Goal: Transaction & Acquisition: Purchase product/service

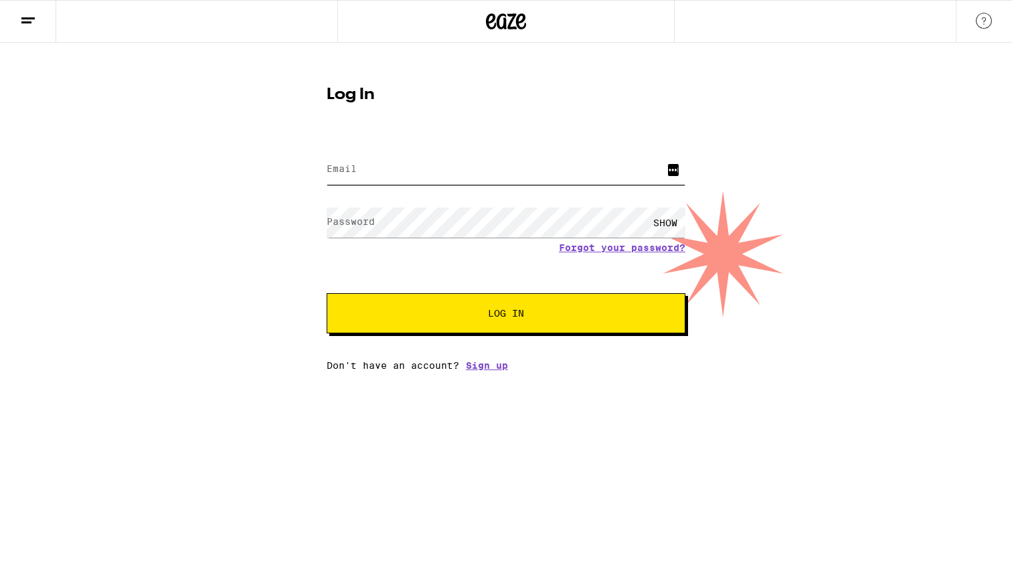
click at [670, 168] on input "Email" at bounding box center [506, 170] width 359 height 30
click at [668, 173] on input "Email" at bounding box center [506, 170] width 359 height 30
click at [666, 170] on input "Email" at bounding box center [506, 170] width 359 height 30
click at [645, 168] on input "Email" at bounding box center [506, 170] width 359 height 30
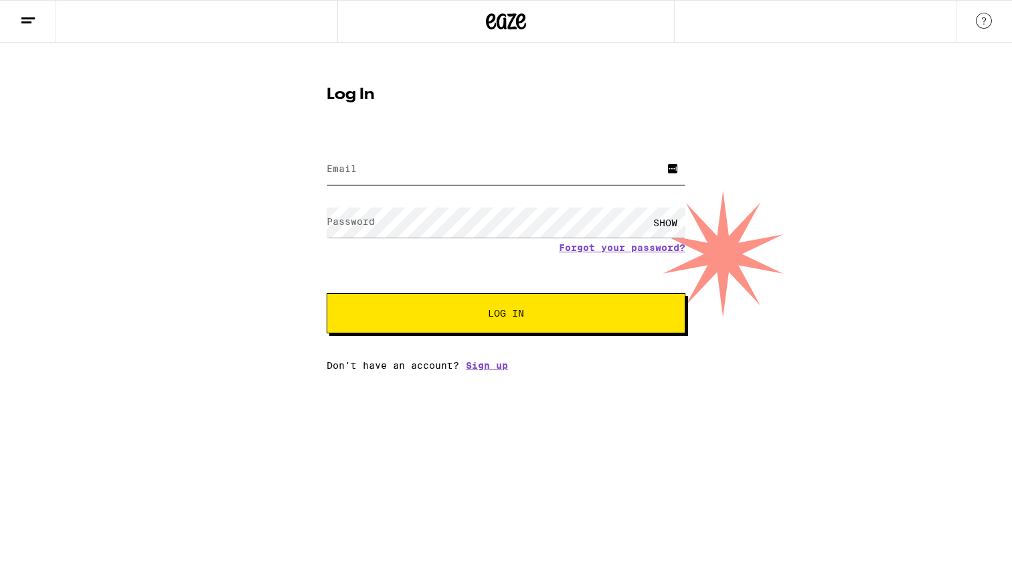
click at [664, 168] on input "Email" at bounding box center [506, 170] width 359 height 30
click at [666, 168] on input "Email" at bounding box center [506, 170] width 359 height 30
click at [666, 165] on input "Email" at bounding box center [506, 170] width 359 height 30
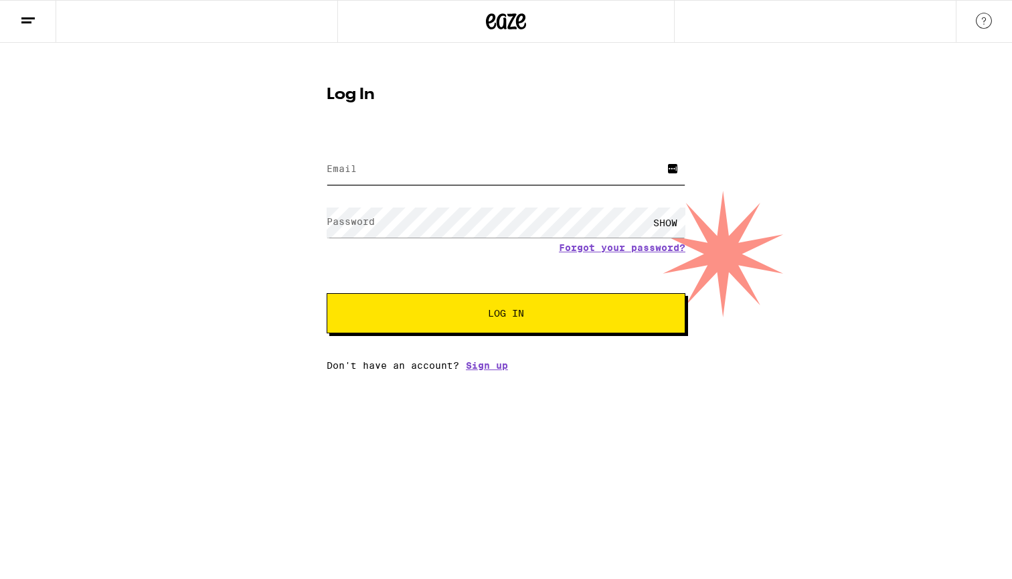
click at [666, 165] on input "Email" at bounding box center [506, 170] width 359 height 30
click at [668, 169] on input "Email" at bounding box center [506, 170] width 359 height 30
click at [668, 218] on form "Email Email Password Password SHOW Forgot your password? Log In" at bounding box center [506, 235] width 359 height 197
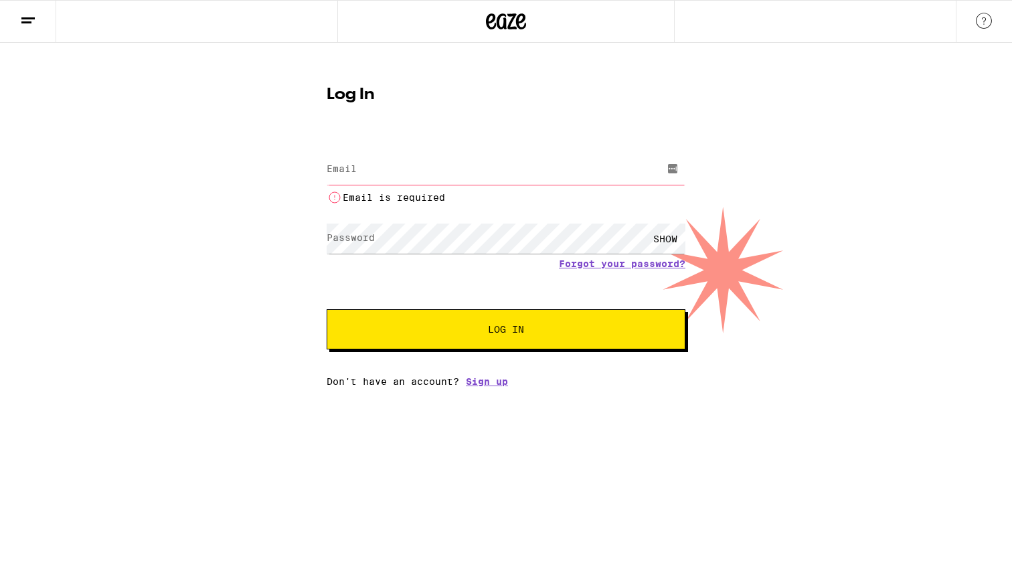
click at [677, 234] on div "SHOW" at bounding box center [665, 239] width 40 height 30
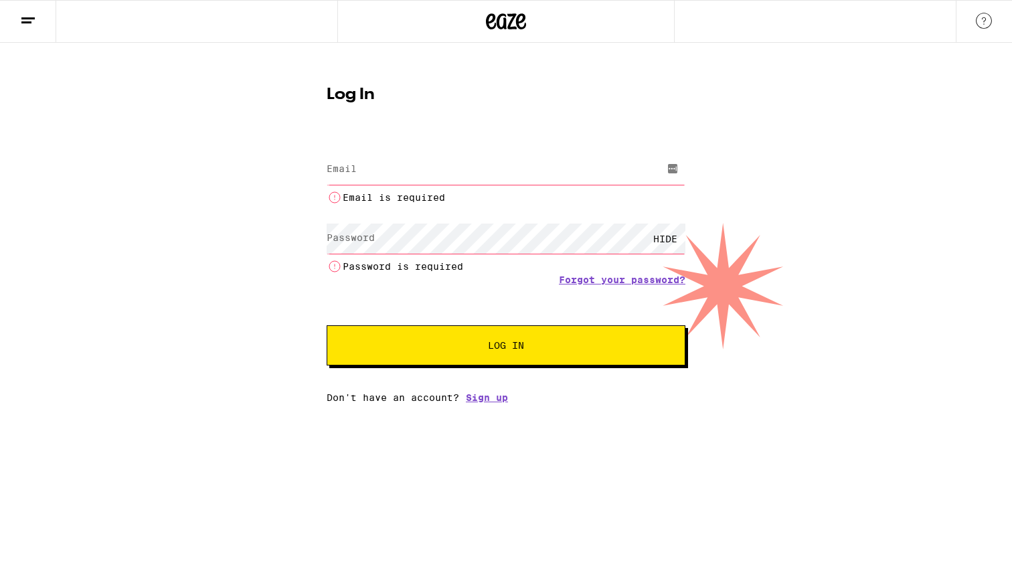
click at [677, 234] on div "HIDE" at bounding box center [665, 239] width 40 height 30
click at [677, 234] on div "SHOW" at bounding box center [665, 239] width 40 height 30
click at [677, 234] on div "HIDE" at bounding box center [665, 239] width 40 height 30
click at [674, 170] on input "Email" at bounding box center [506, 170] width 359 height 30
click at [666, 169] on input "Email" at bounding box center [506, 170] width 359 height 30
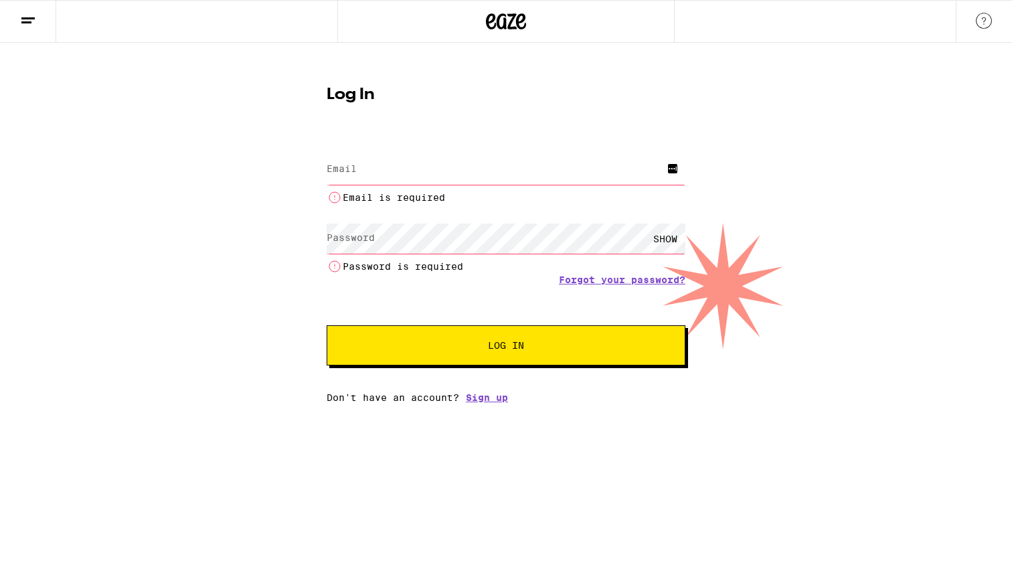
click at [667, 169] on input "Email" at bounding box center [506, 170] width 359 height 30
click at [668, 169] on input "Email" at bounding box center [506, 170] width 359 height 30
click at [668, 168] on input "Email" at bounding box center [506, 170] width 359 height 30
click at [667, 168] on input "Email" at bounding box center [506, 170] width 359 height 30
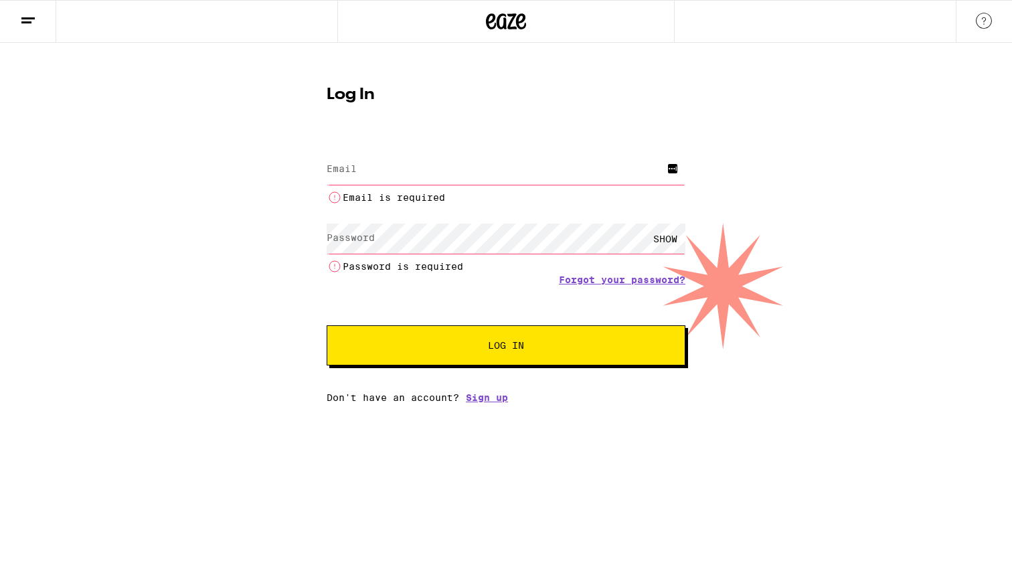
click at [666, 170] on input "Email" at bounding box center [506, 170] width 359 height 30
click at [669, 170] on input "Email" at bounding box center [506, 170] width 359 height 30
click at [668, 170] on input "Email" at bounding box center [506, 170] width 359 height 30
click at [668, 169] on input "Email" at bounding box center [506, 170] width 359 height 30
click at [667, 163] on input "Email" at bounding box center [506, 170] width 359 height 30
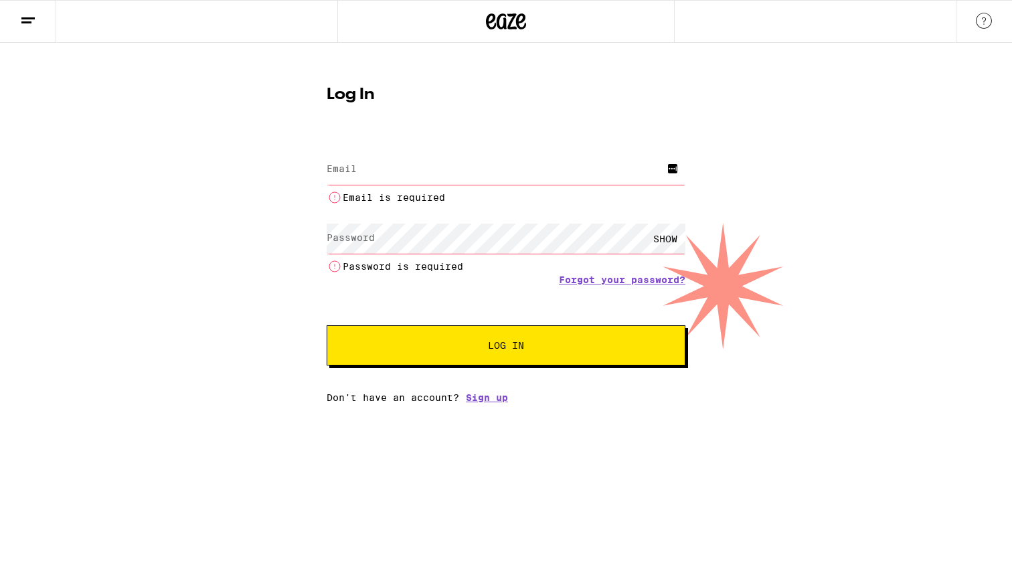
click at [666, 163] on input "Email" at bounding box center [506, 170] width 359 height 30
click at [660, 163] on input "Email" at bounding box center [506, 170] width 359 height 30
type input "ryanjjosh@gmail.com"
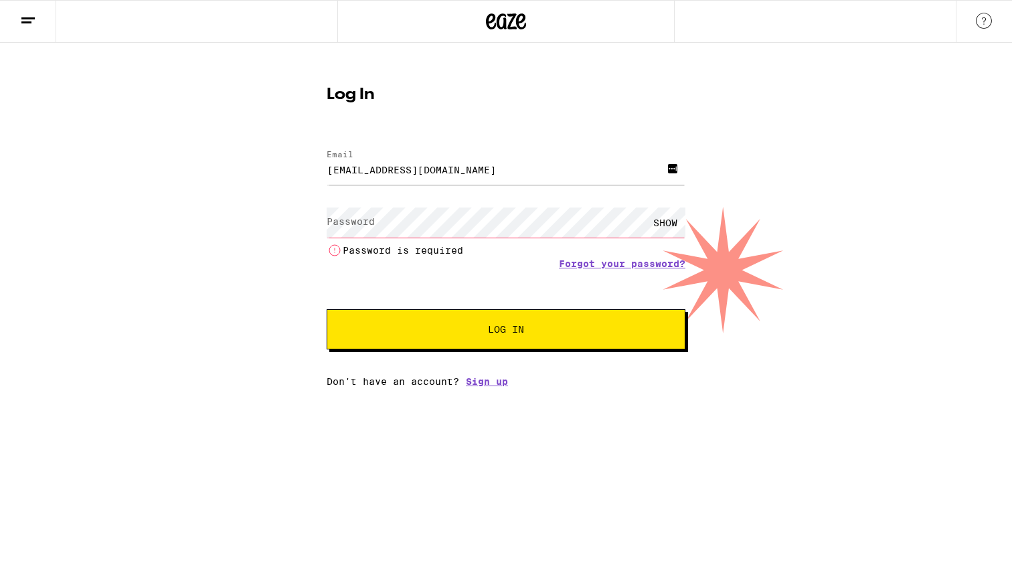
click at [461, 179] on input "ryanjjosh@gmail.com" at bounding box center [506, 170] width 359 height 30
type input "leotolstoylion@gmail.com"
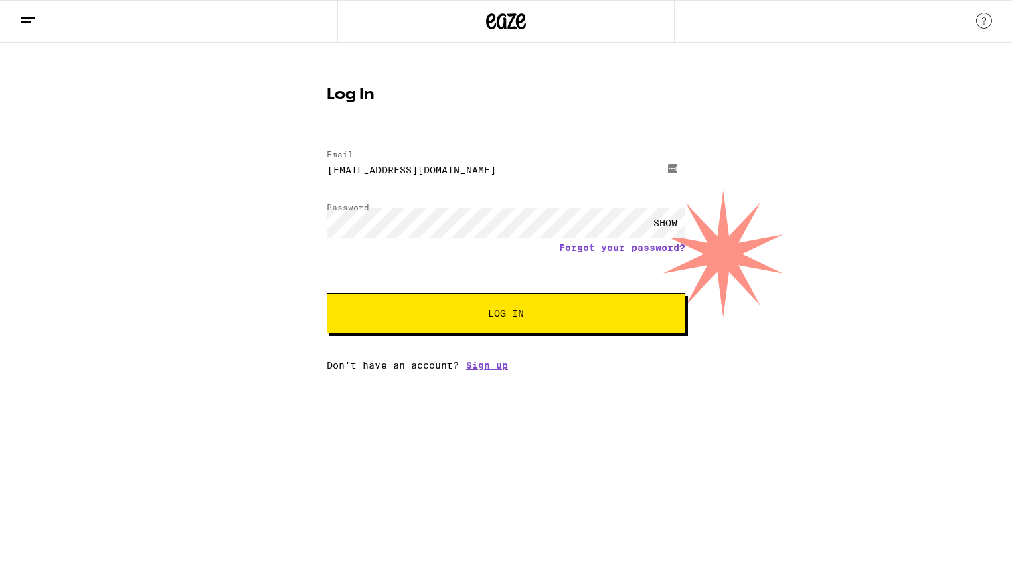
click at [620, 300] on button "Log In" at bounding box center [506, 313] width 359 height 40
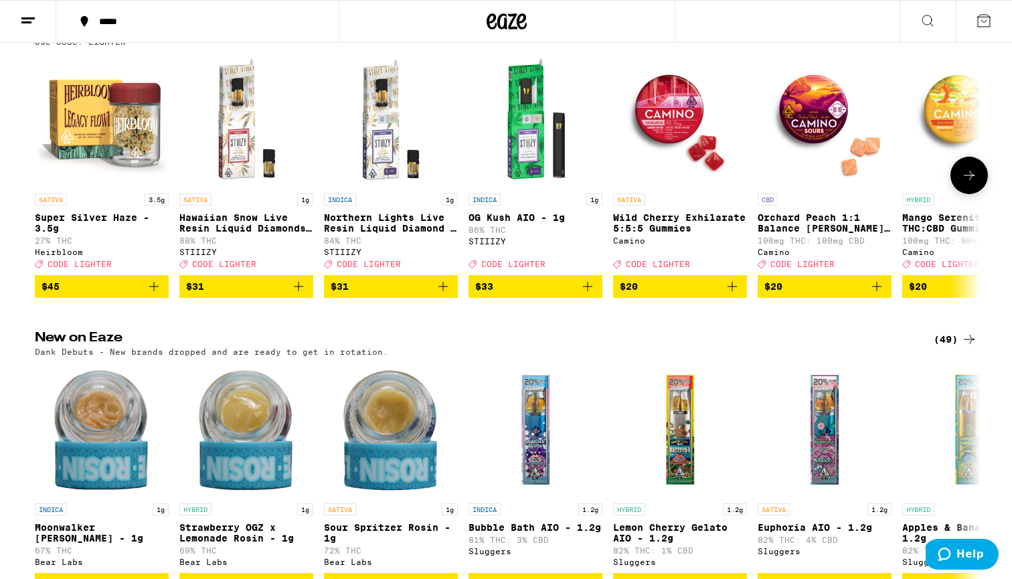
scroll to position [143, 0]
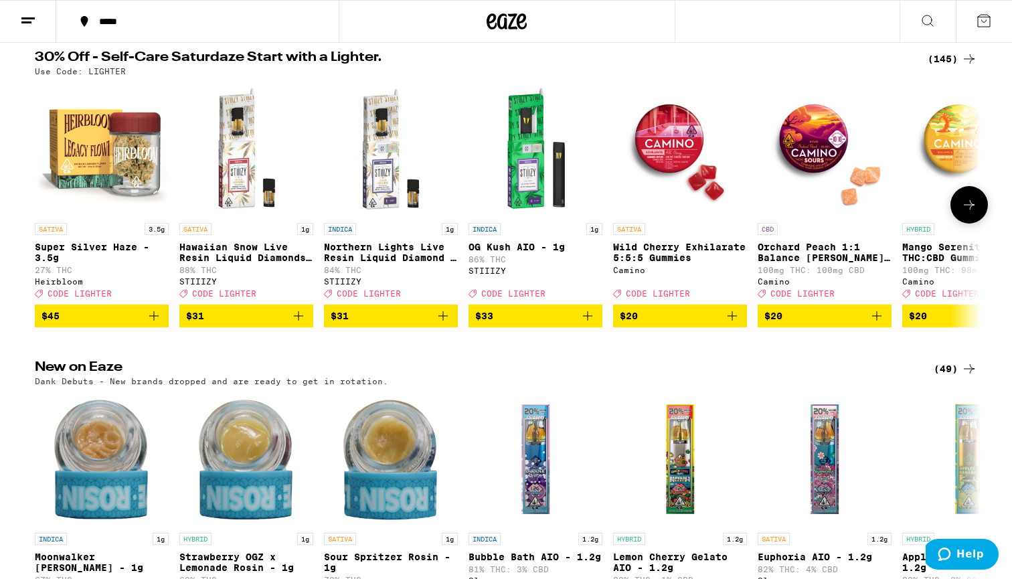
click at [960, 207] on button at bounding box center [969, 204] width 37 height 37
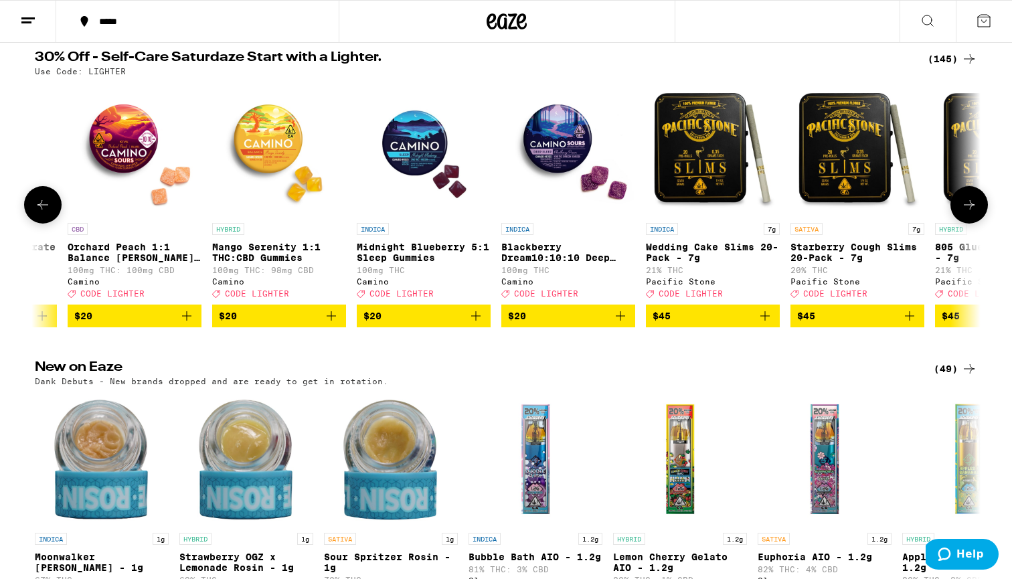
scroll to position [0, 797]
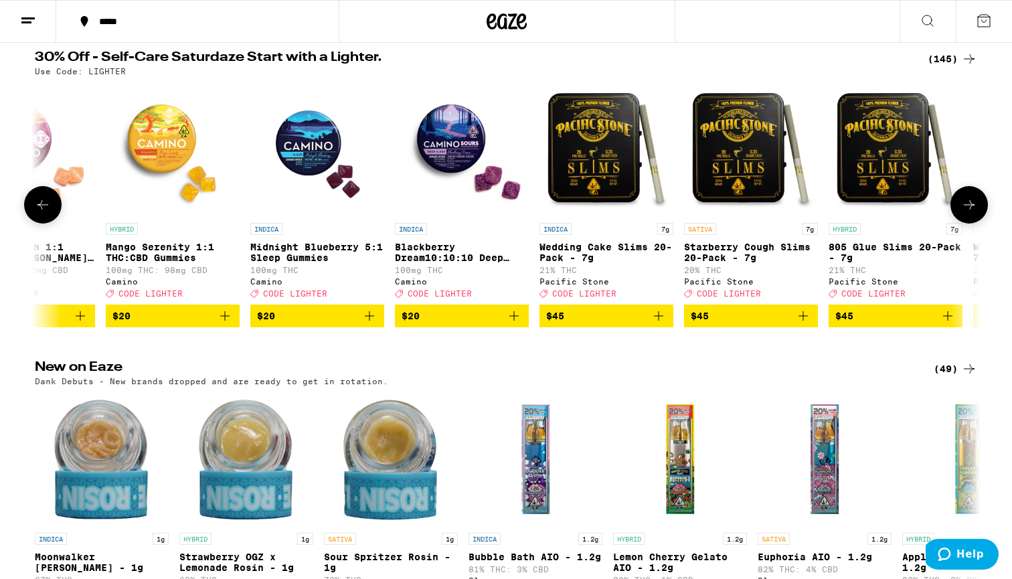
click at [960, 207] on button at bounding box center [969, 204] width 37 height 37
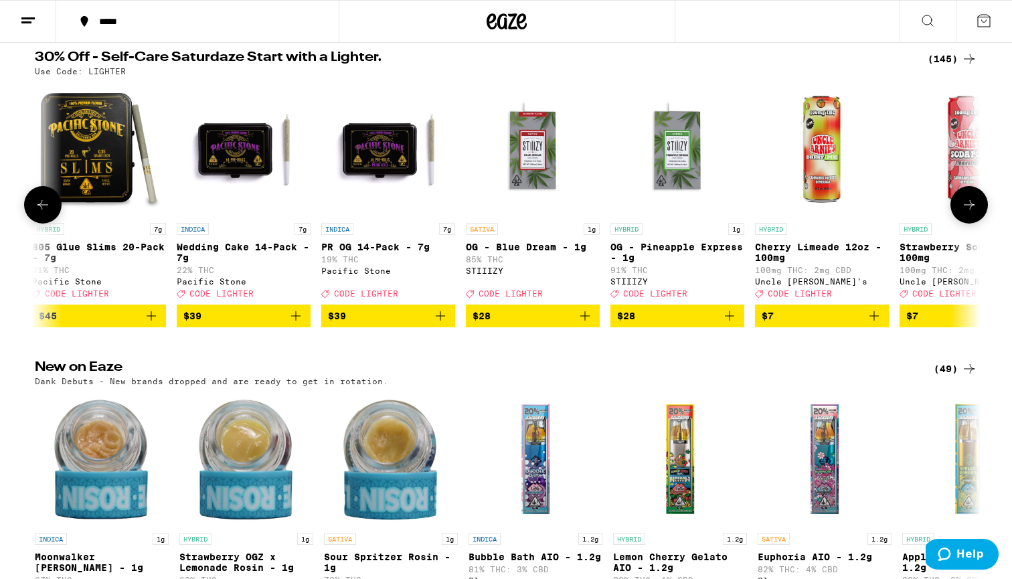
click at [960, 207] on button at bounding box center [969, 204] width 37 height 37
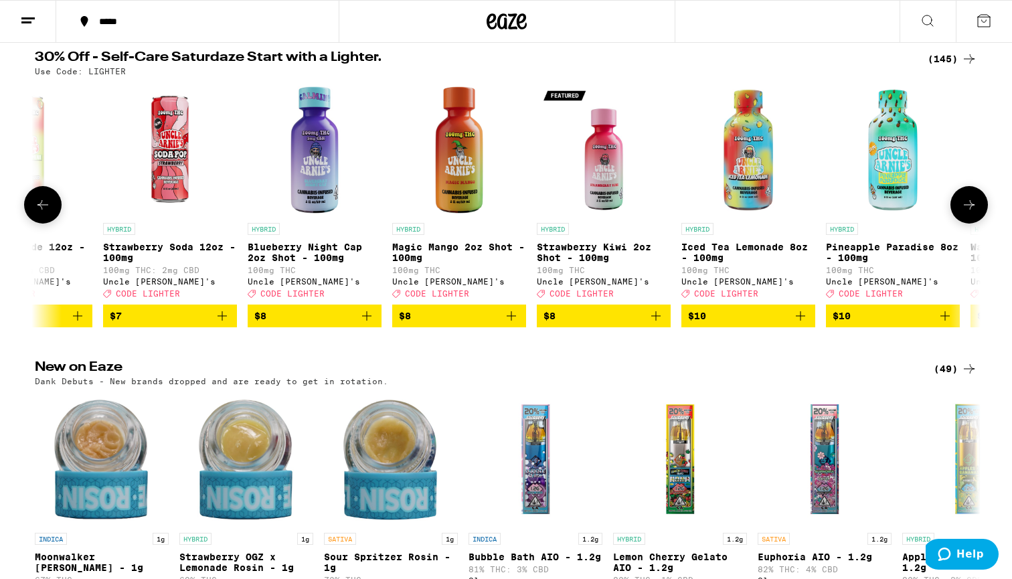
click at [960, 207] on button at bounding box center [969, 204] width 37 height 37
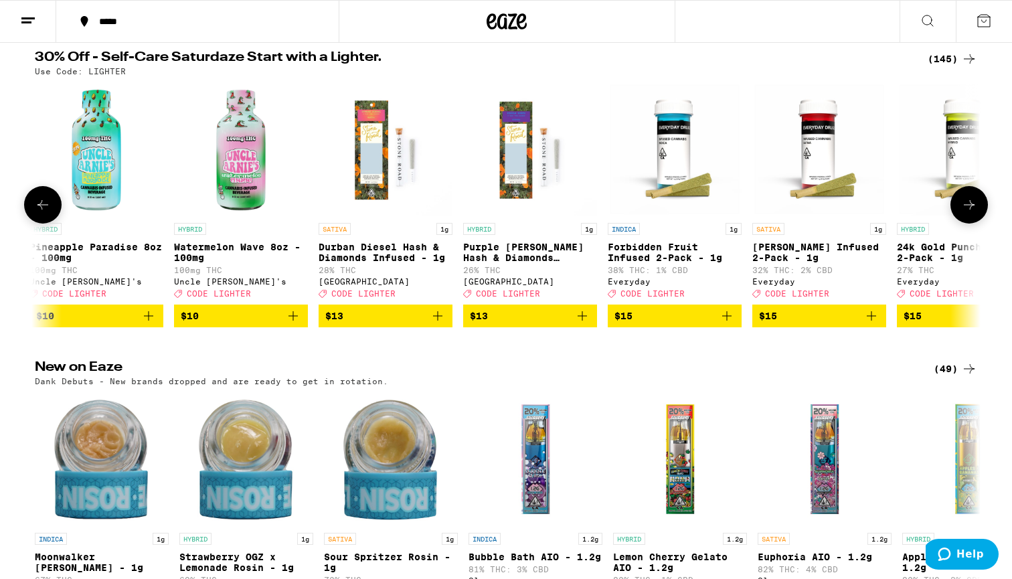
click at [960, 207] on button at bounding box center [969, 204] width 37 height 37
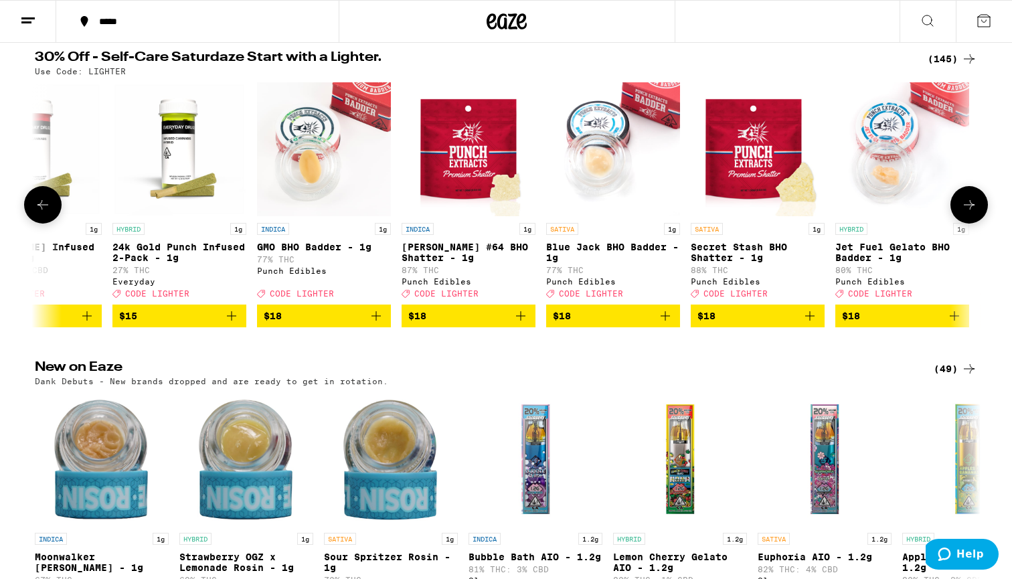
scroll to position [0, 3984]
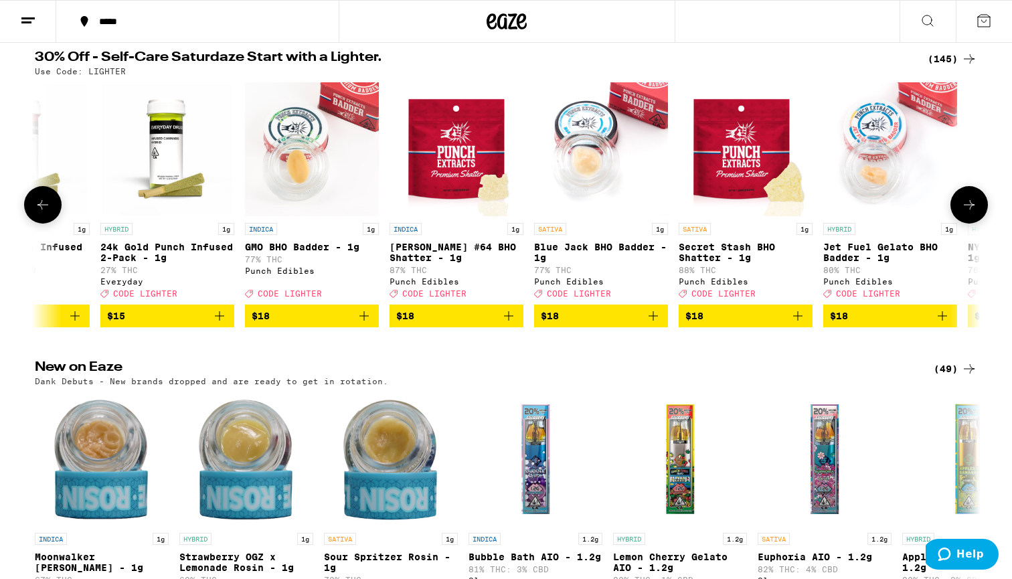
click at [960, 207] on button at bounding box center [969, 204] width 37 height 37
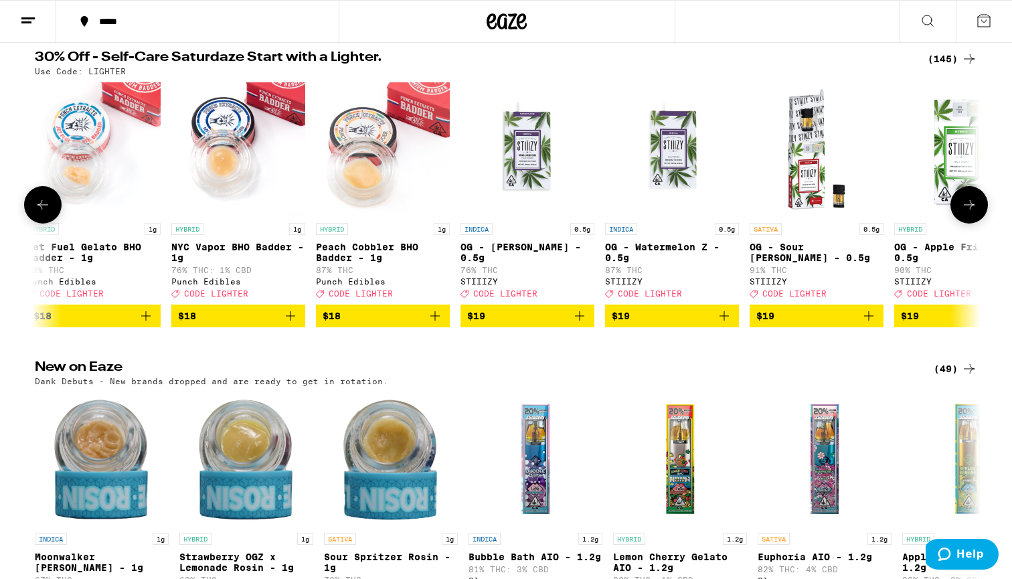
click at [960, 207] on button at bounding box center [969, 204] width 37 height 37
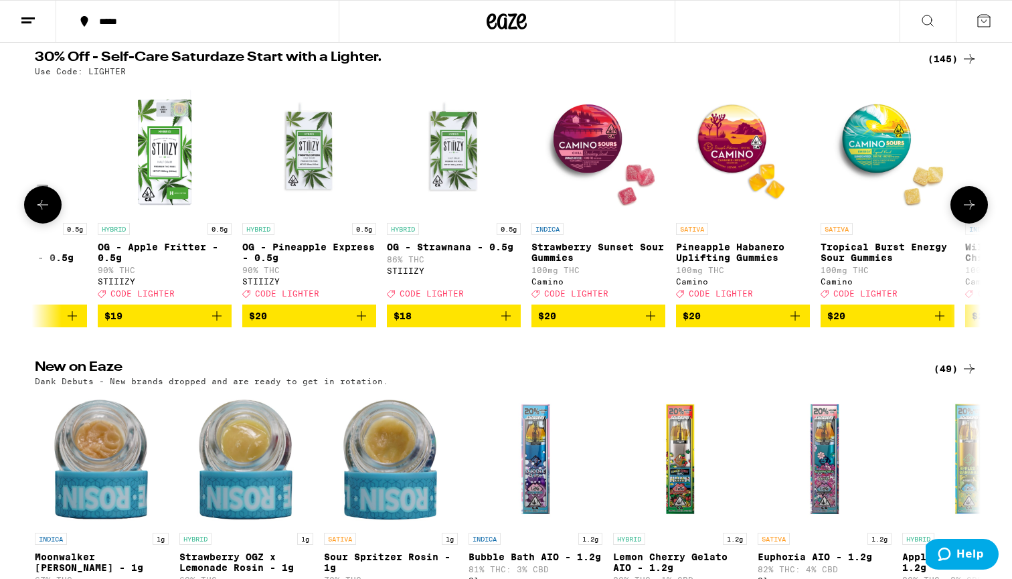
click at [960, 207] on button at bounding box center [969, 204] width 37 height 37
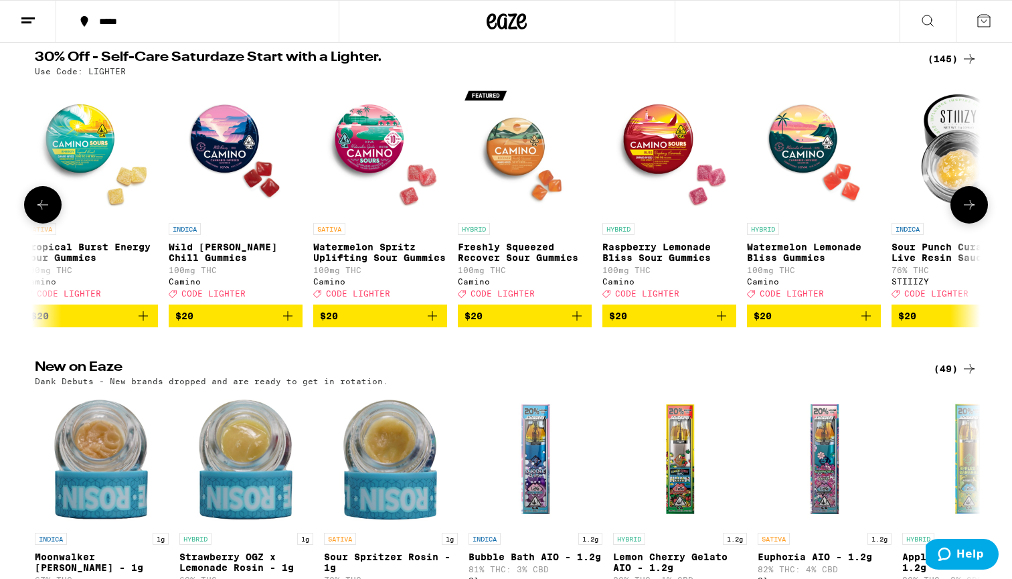
click at [960, 207] on button at bounding box center [969, 204] width 37 height 37
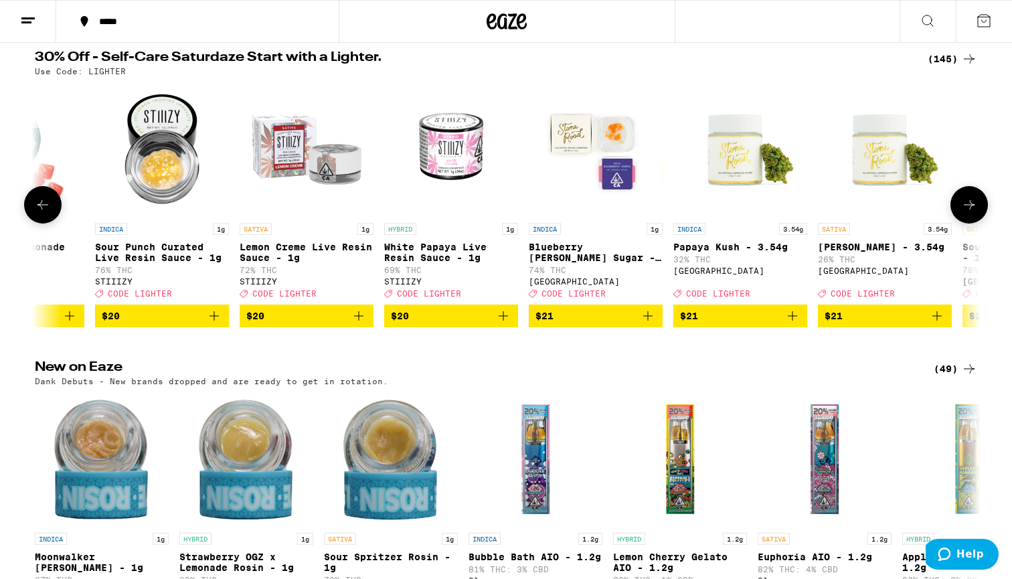
click at [960, 207] on button at bounding box center [969, 204] width 37 height 37
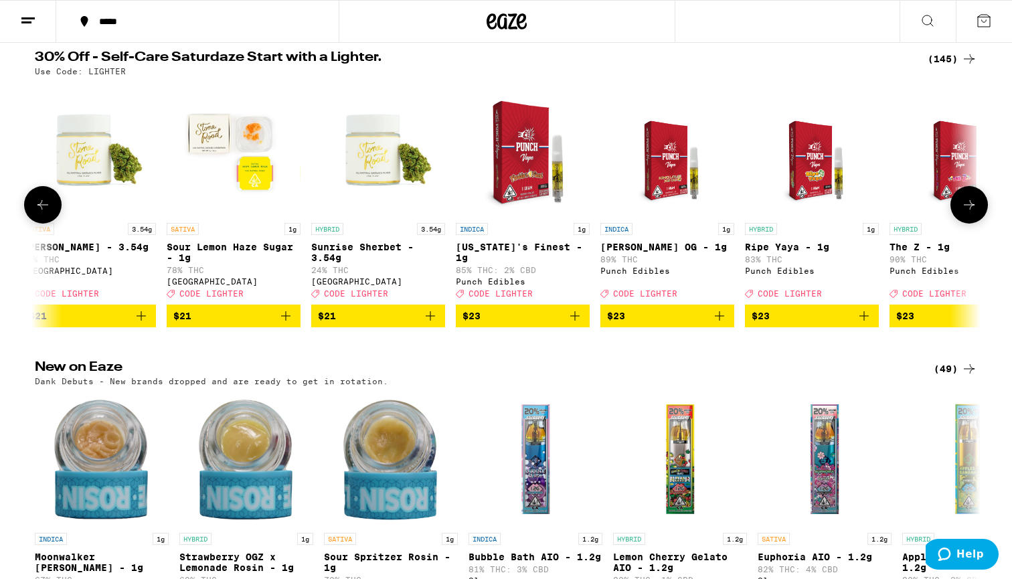
scroll to position [0, 7968]
click at [960, 207] on button at bounding box center [969, 204] width 37 height 37
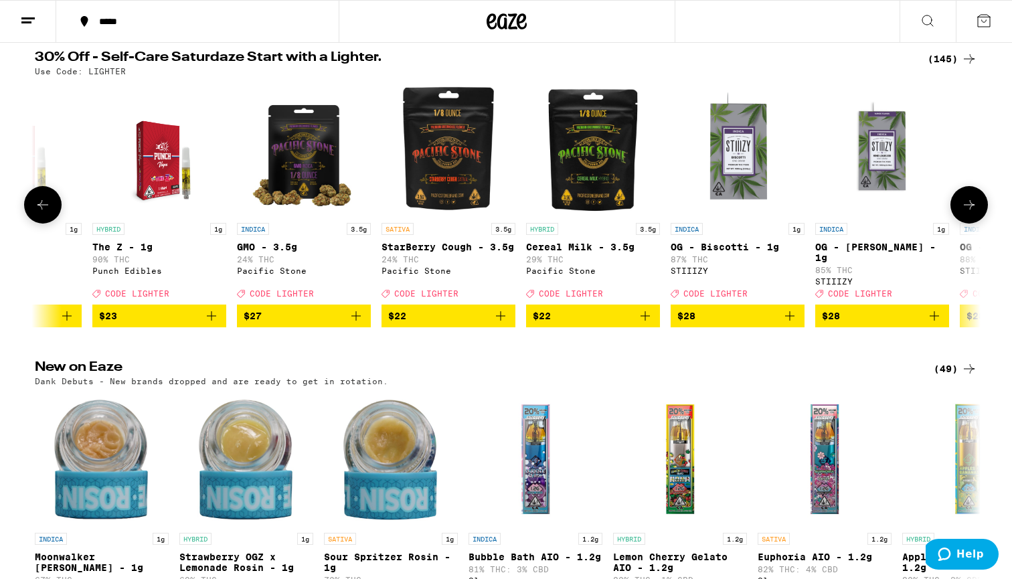
click at [960, 207] on button at bounding box center [969, 204] width 37 height 37
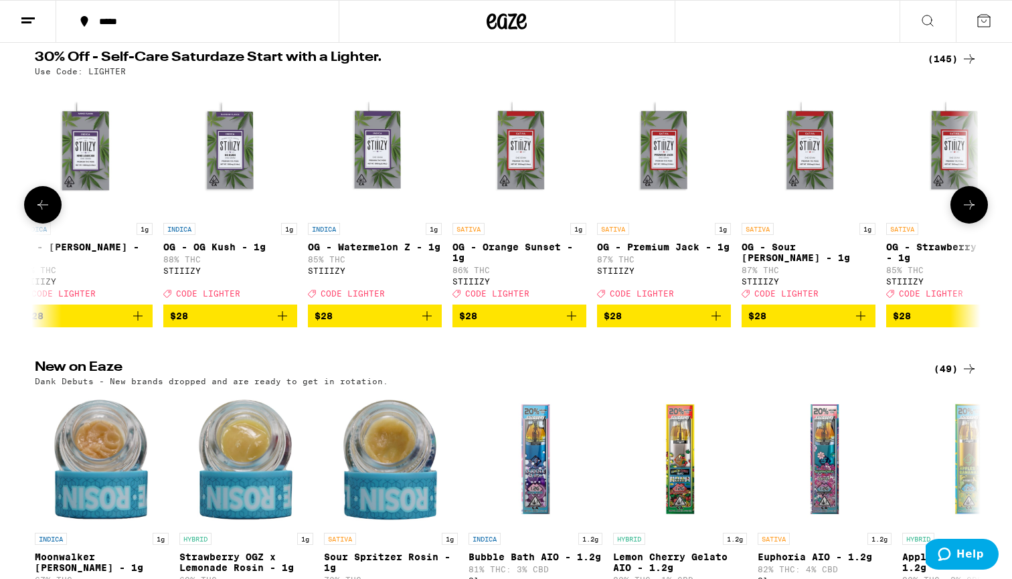
click at [960, 207] on button at bounding box center [969, 204] width 37 height 37
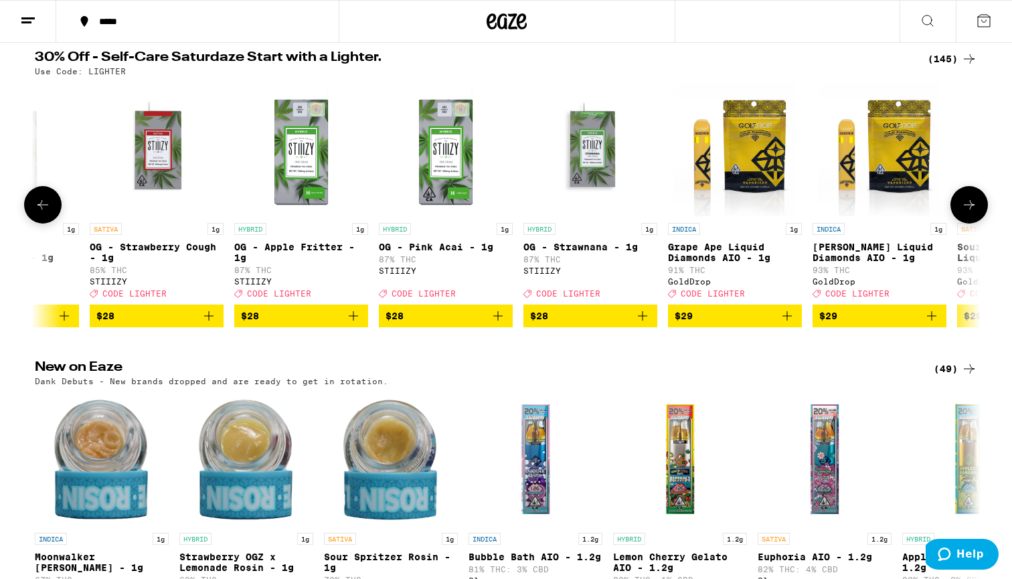
click at [960, 207] on button at bounding box center [969, 204] width 37 height 37
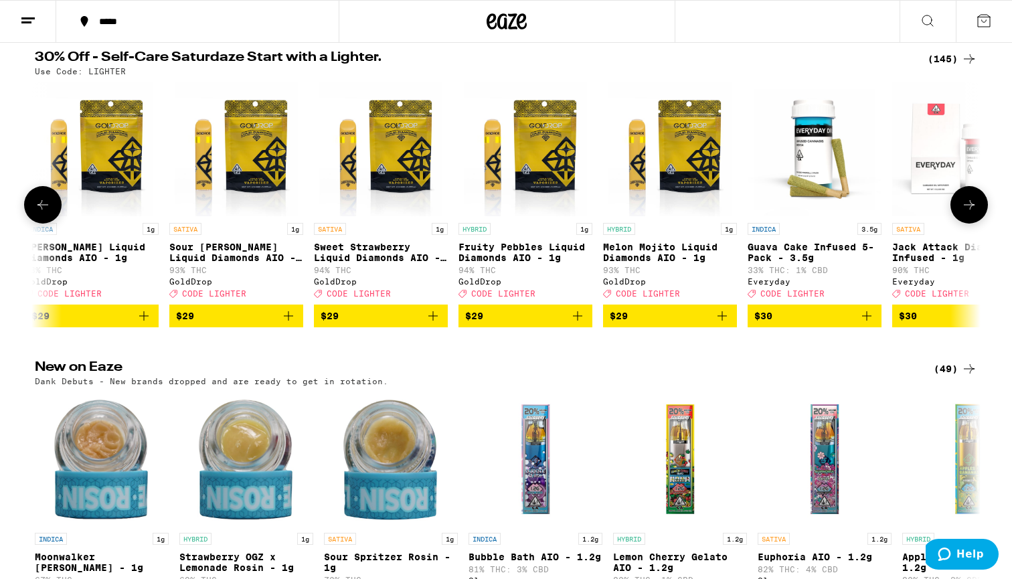
scroll to position [0, 11155]
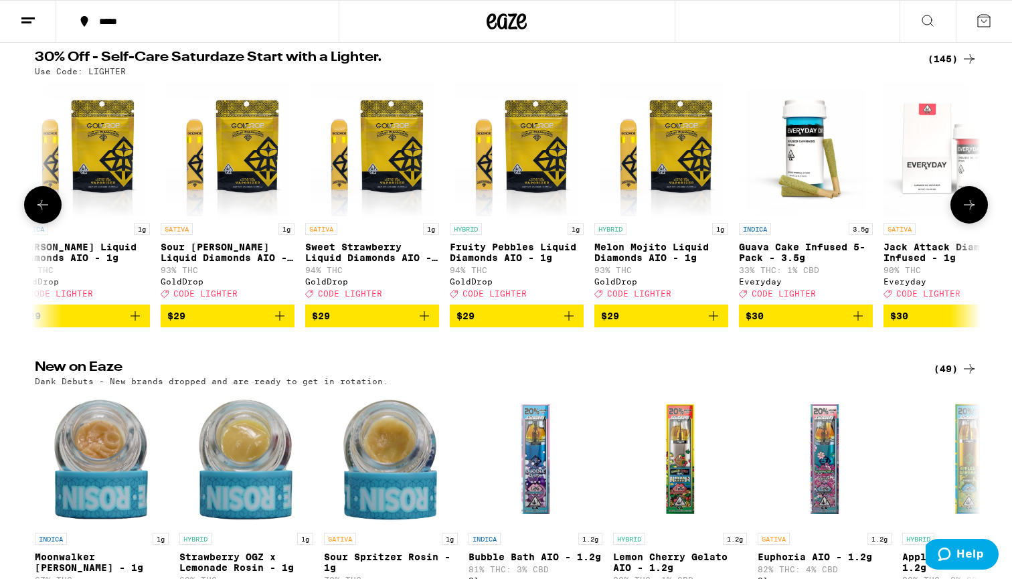
click at [422, 324] on icon "Add to bag" at bounding box center [424, 316] width 16 height 16
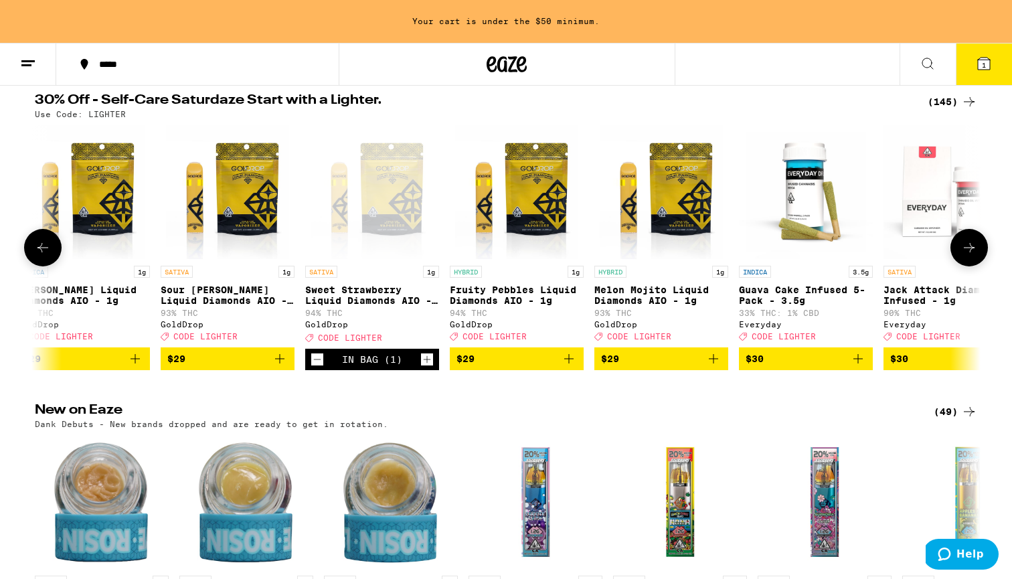
click at [966, 256] on icon at bounding box center [969, 248] width 16 height 16
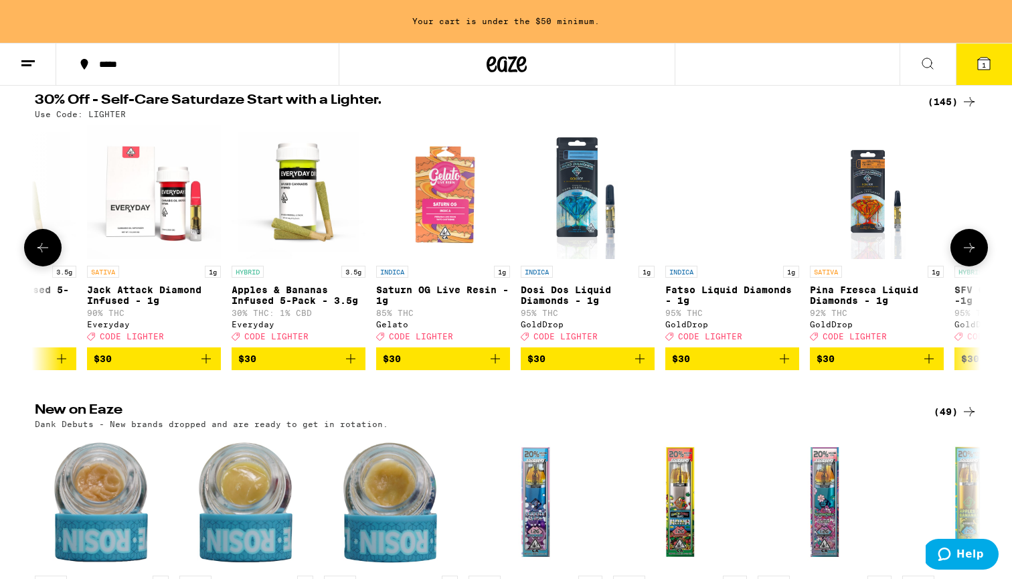
click at [966, 256] on icon at bounding box center [969, 248] width 16 height 16
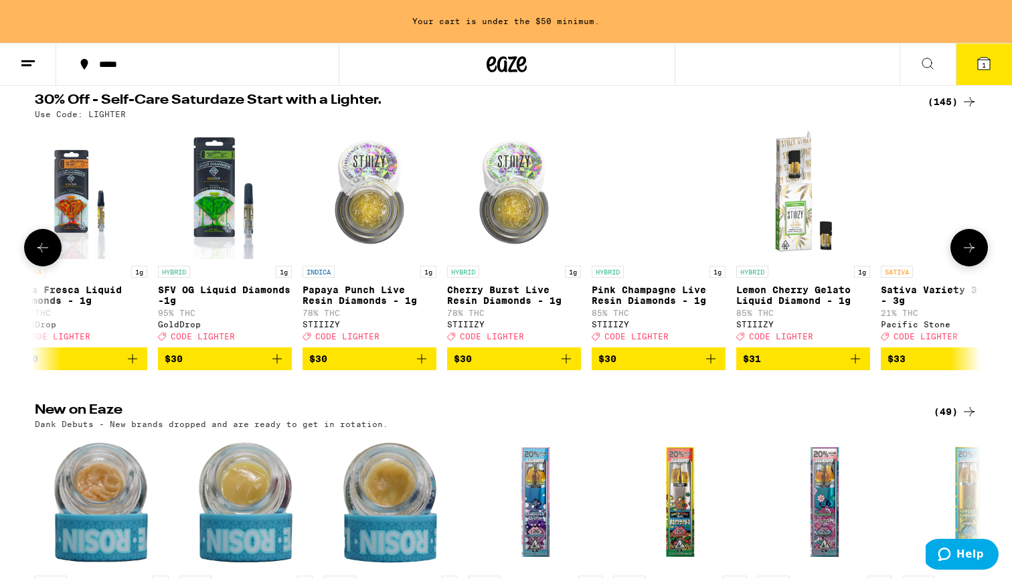
click at [966, 256] on icon at bounding box center [969, 248] width 16 height 16
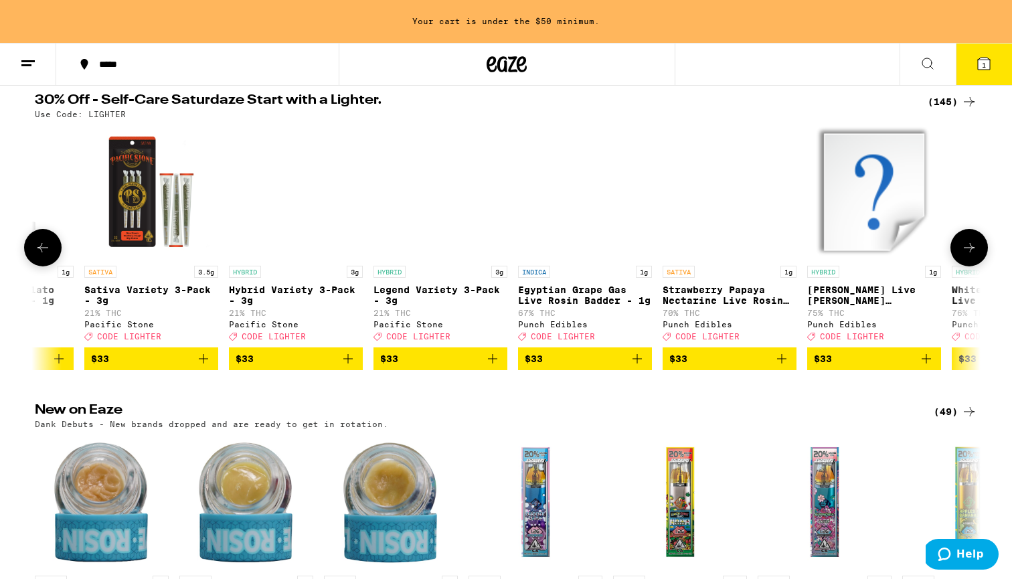
click at [966, 256] on icon at bounding box center [969, 248] width 16 height 16
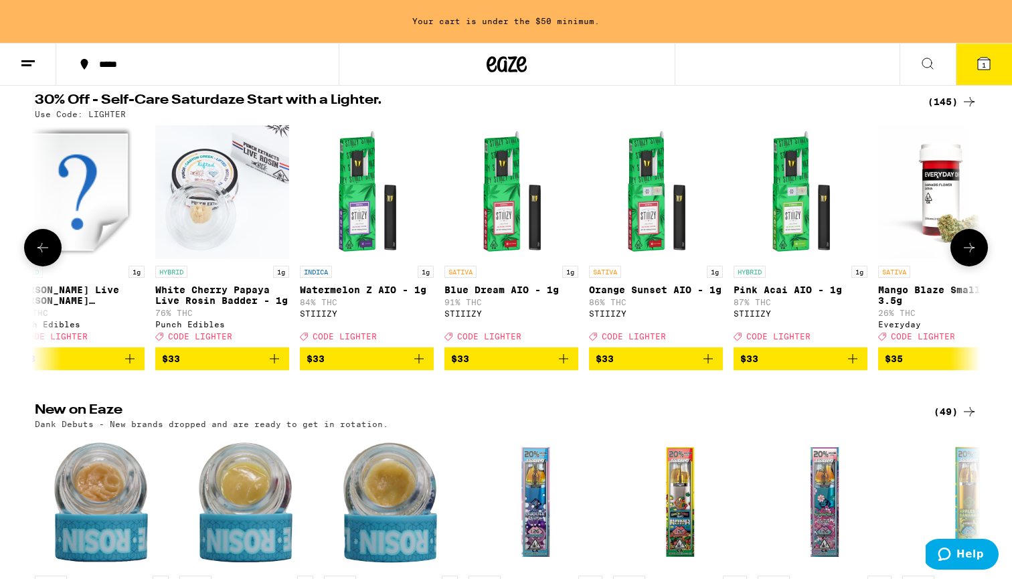
click at [966, 256] on icon at bounding box center [969, 248] width 16 height 16
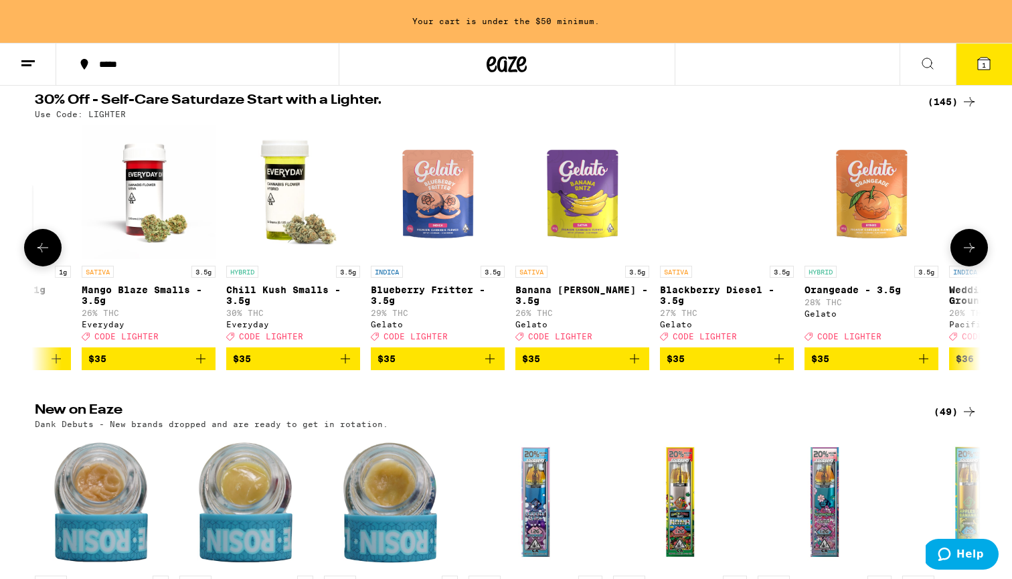
click at [966, 256] on icon at bounding box center [969, 248] width 16 height 16
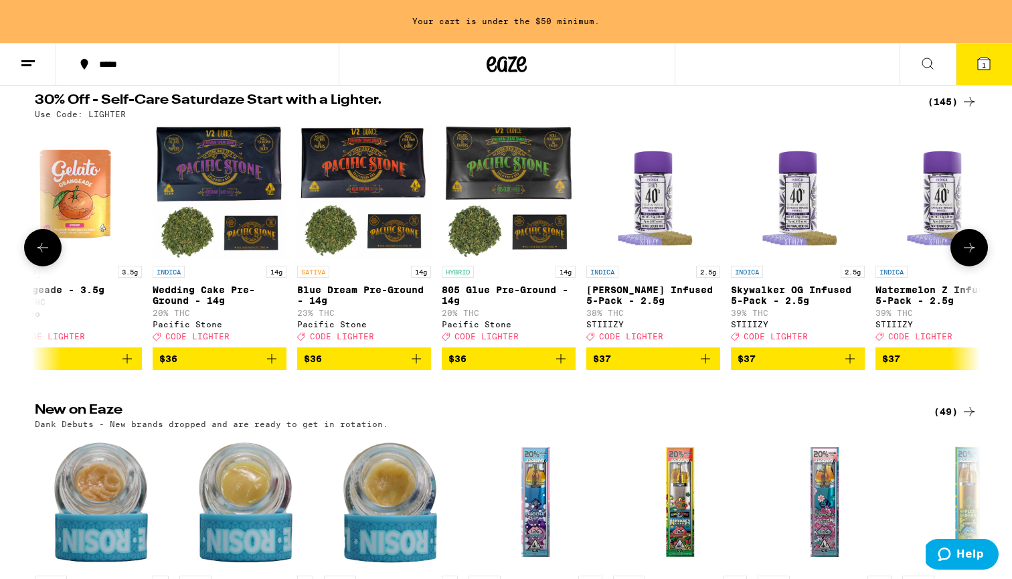
click at [966, 256] on icon at bounding box center [969, 248] width 16 height 16
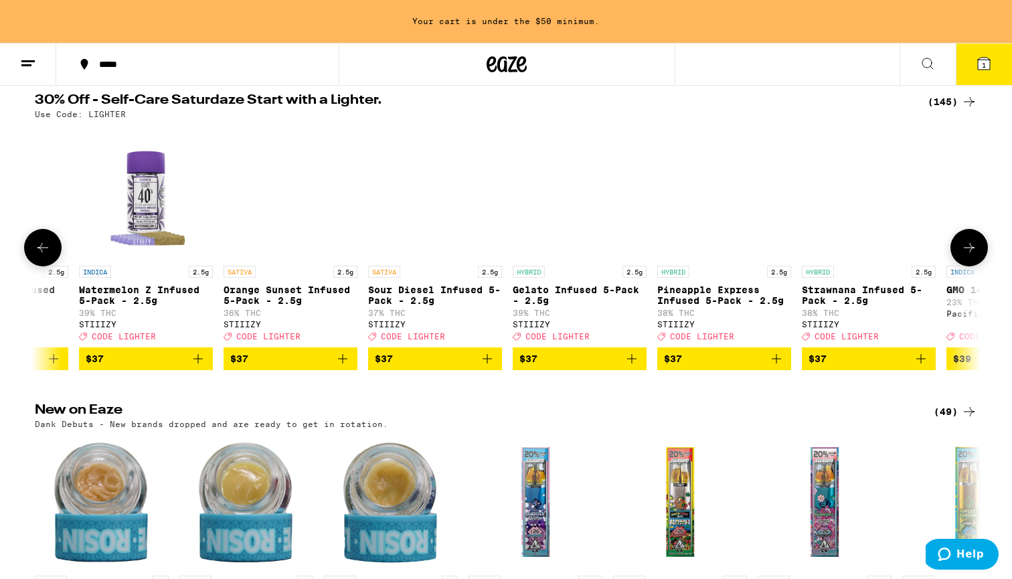
click at [966, 256] on icon at bounding box center [969, 248] width 16 height 16
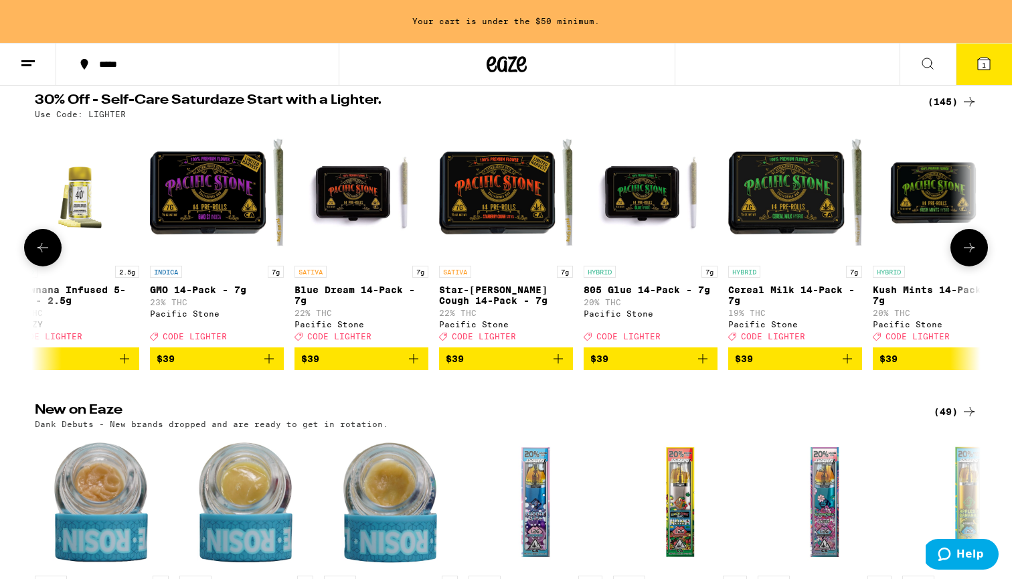
click at [966, 256] on icon at bounding box center [969, 248] width 16 height 16
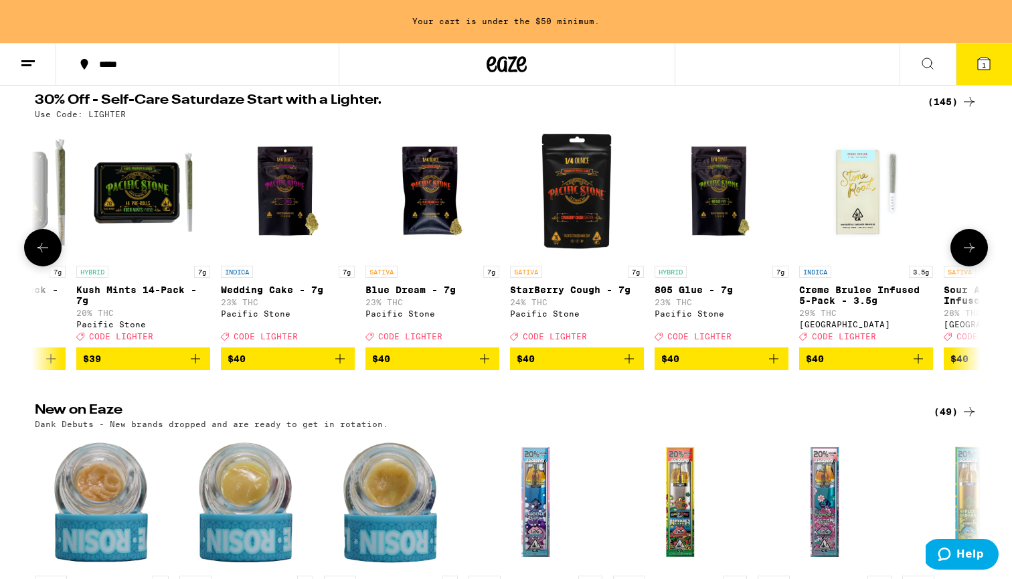
click at [966, 256] on icon at bounding box center [969, 248] width 16 height 16
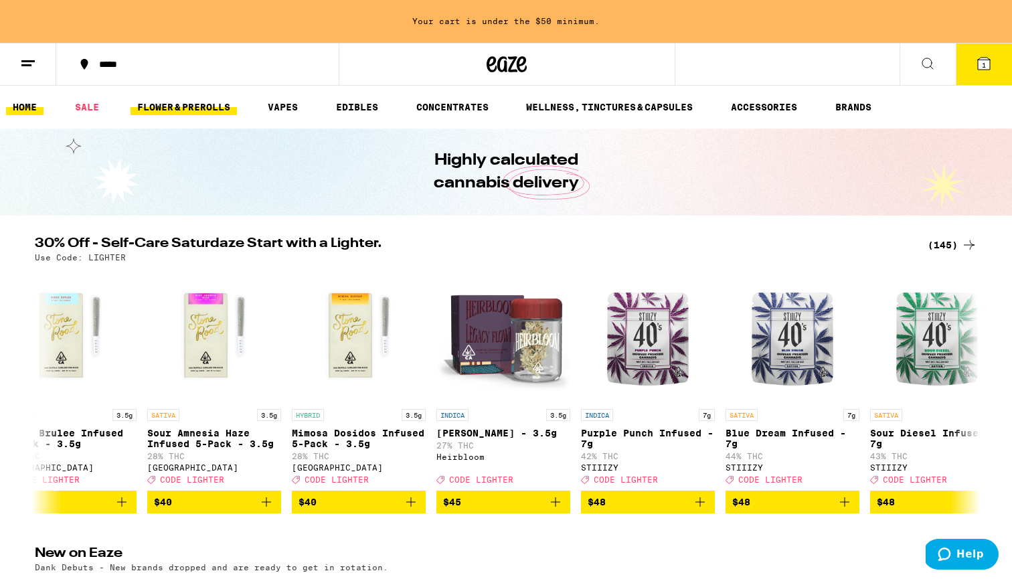
scroll to position [0, 0]
click at [936, 63] on button at bounding box center [928, 65] width 56 height 42
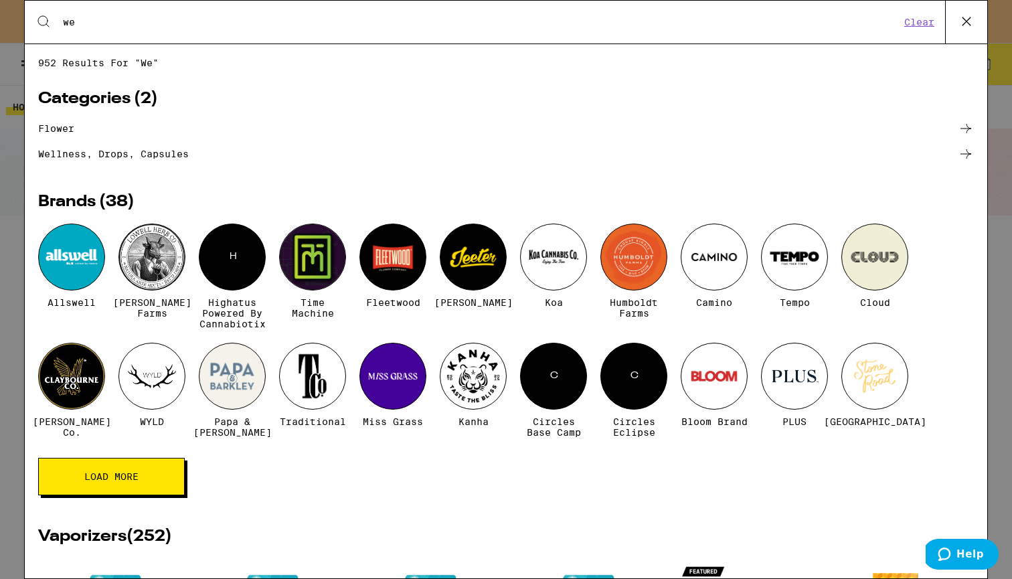
type input "w"
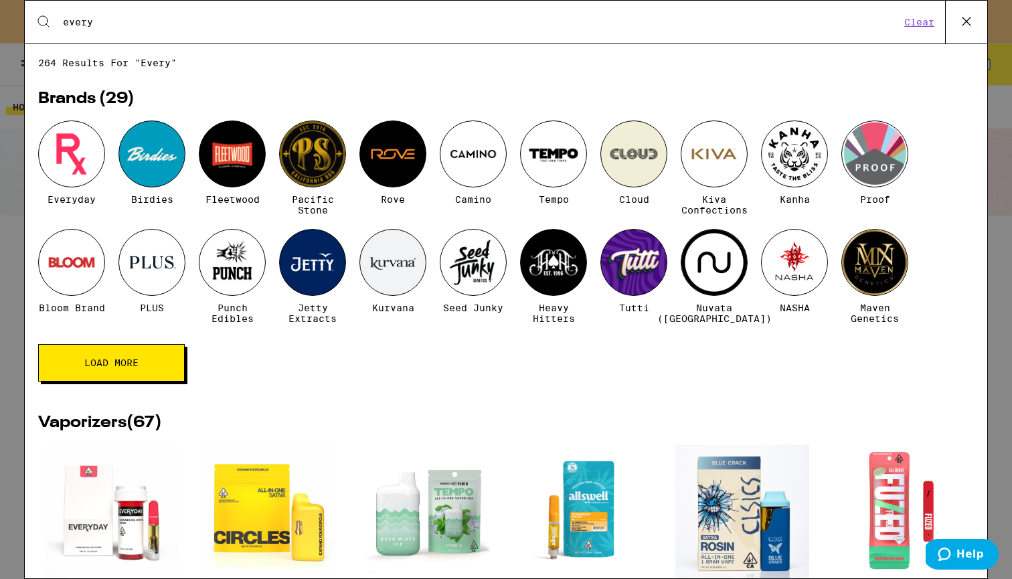
type input "every"
click at [73, 140] on div at bounding box center [71, 154] width 67 height 67
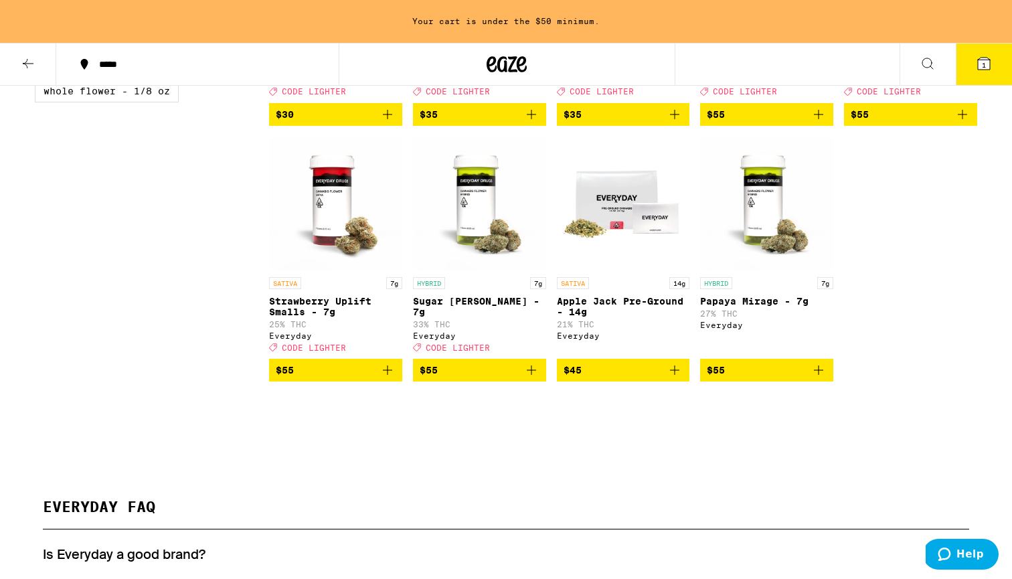
scroll to position [851, 0]
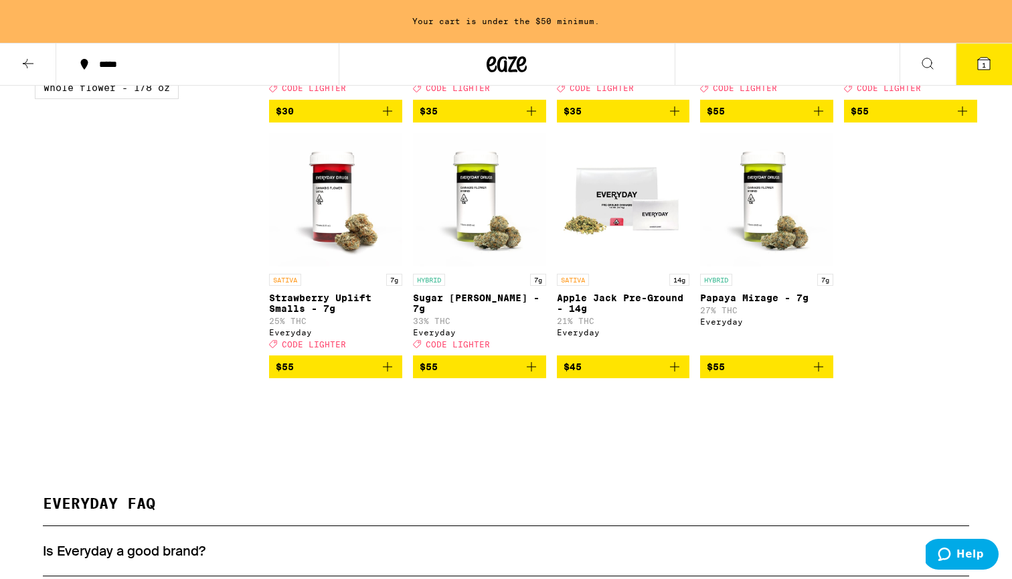
click at [674, 375] on icon "Add to bag" at bounding box center [675, 367] width 16 height 16
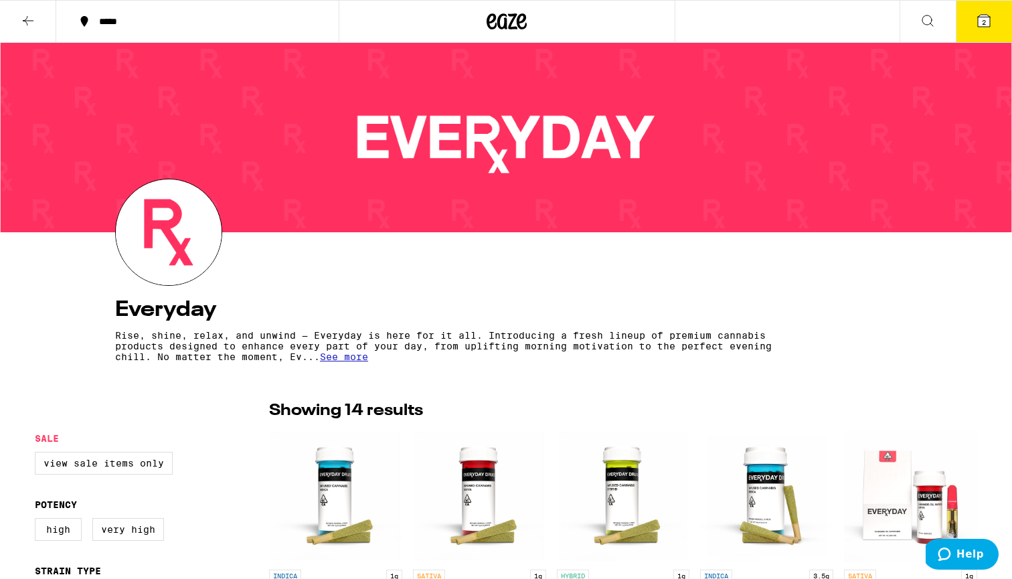
scroll to position [0, 0]
click at [969, 14] on button "2" at bounding box center [984, 22] width 56 height 42
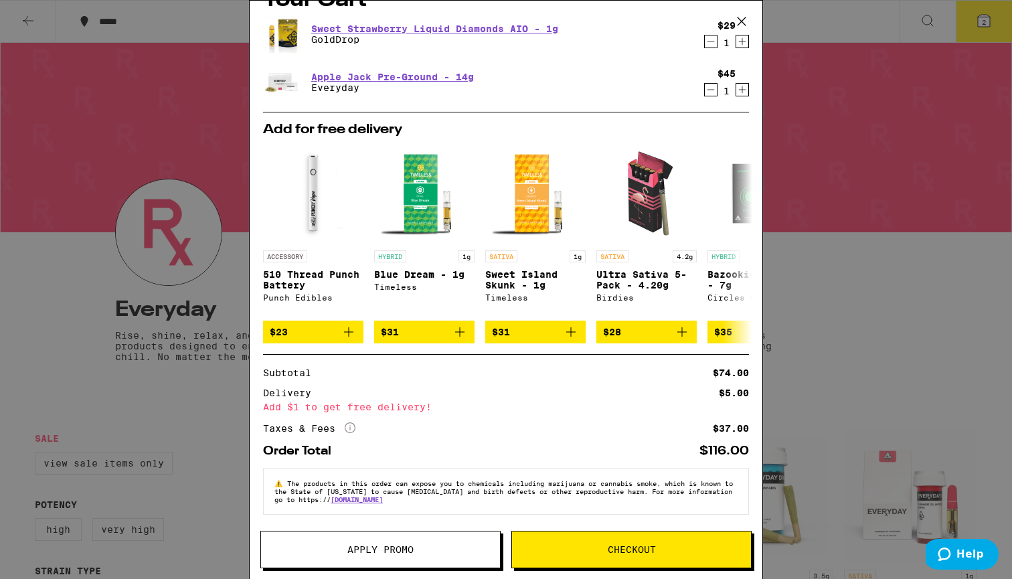
scroll to position [39, 0]
click at [430, 554] on button "Apply Promo" at bounding box center [380, 549] width 240 height 37
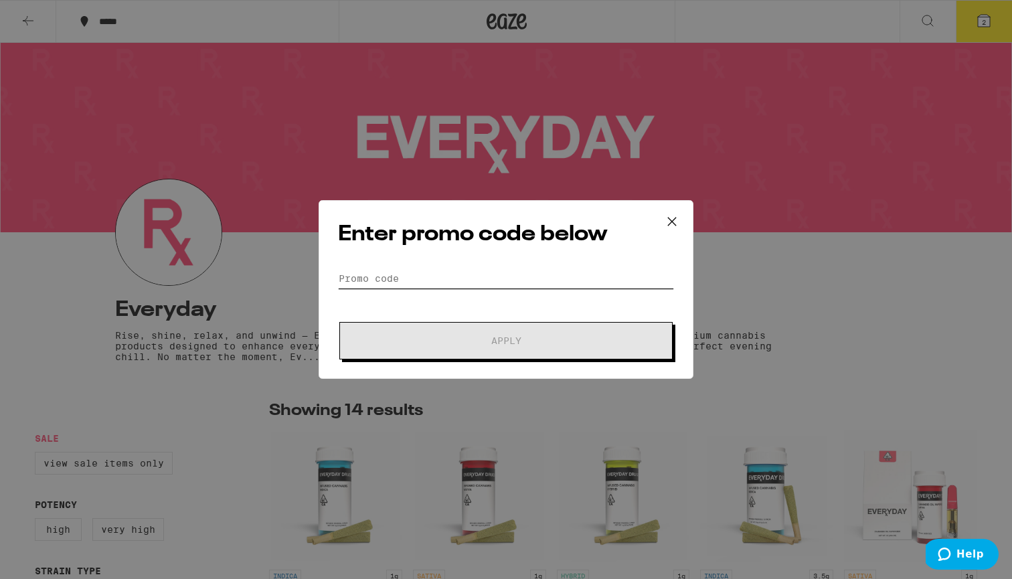
click at [463, 281] on input "Promo Code" at bounding box center [506, 278] width 336 height 20
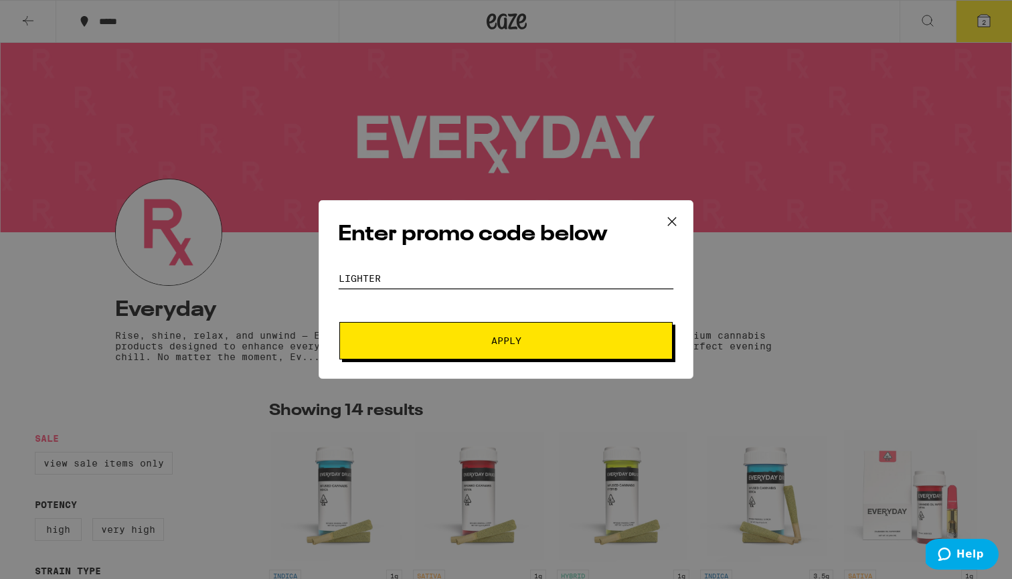
type input "lighter"
click at [480, 349] on button "Apply" at bounding box center [505, 340] width 333 height 37
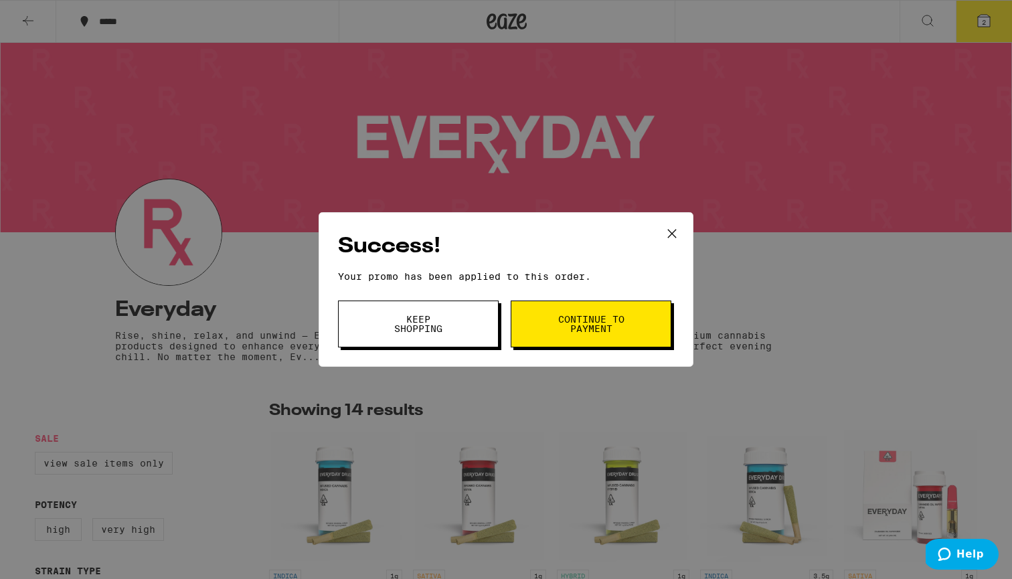
drag, startPoint x: 474, startPoint y: 329, endPoint x: 566, endPoint y: 335, distance: 92.6
click at [566, 335] on span "Keep Shopping Continue to payment" at bounding box center [506, 324] width 336 height 47
click at [670, 233] on icon at bounding box center [672, 234] width 20 height 20
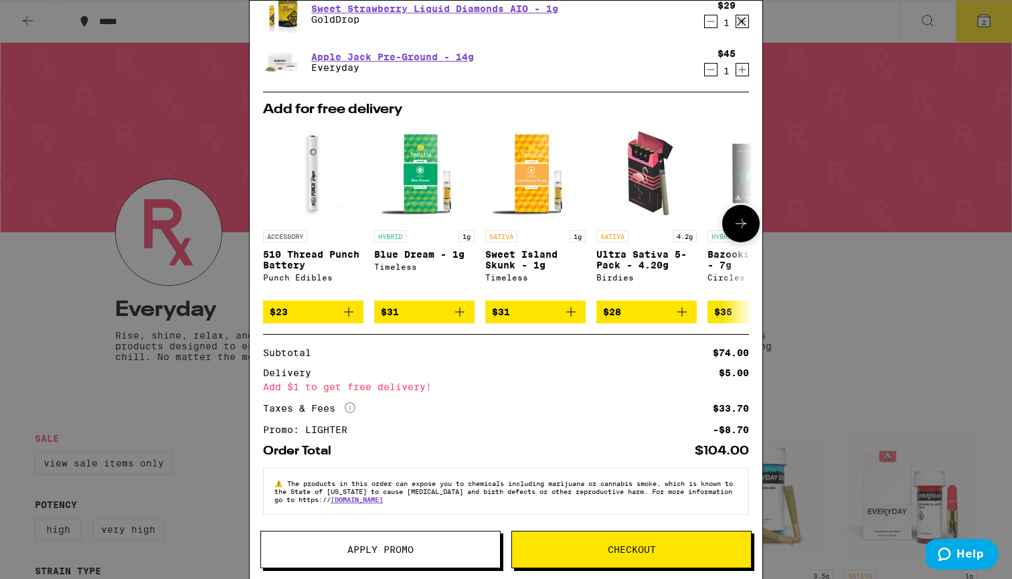
scroll to position [59, 0]
click at [698, 546] on span "Checkout" at bounding box center [631, 549] width 239 height 9
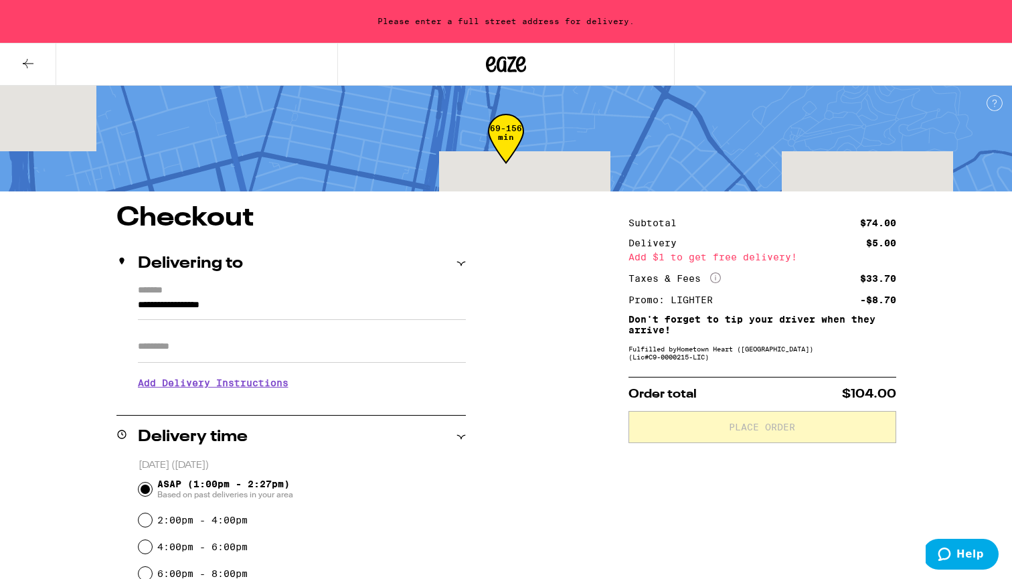
click at [267, 298] on input "**********" at bounding box center [302, 308] width 328 height 23
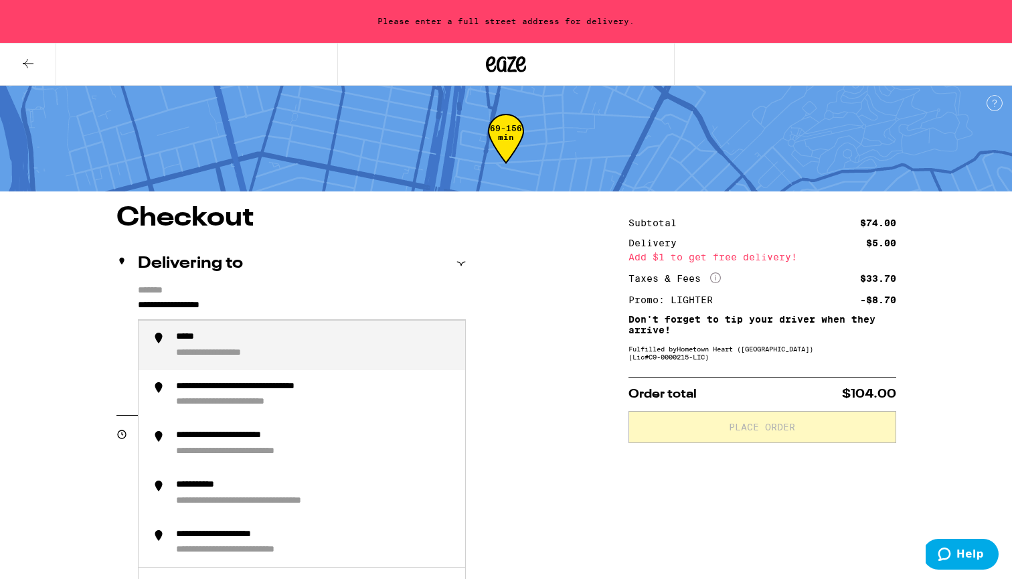
click at [267, 298] on input "**********" at bounding box center [302, 308] width 328 height 23
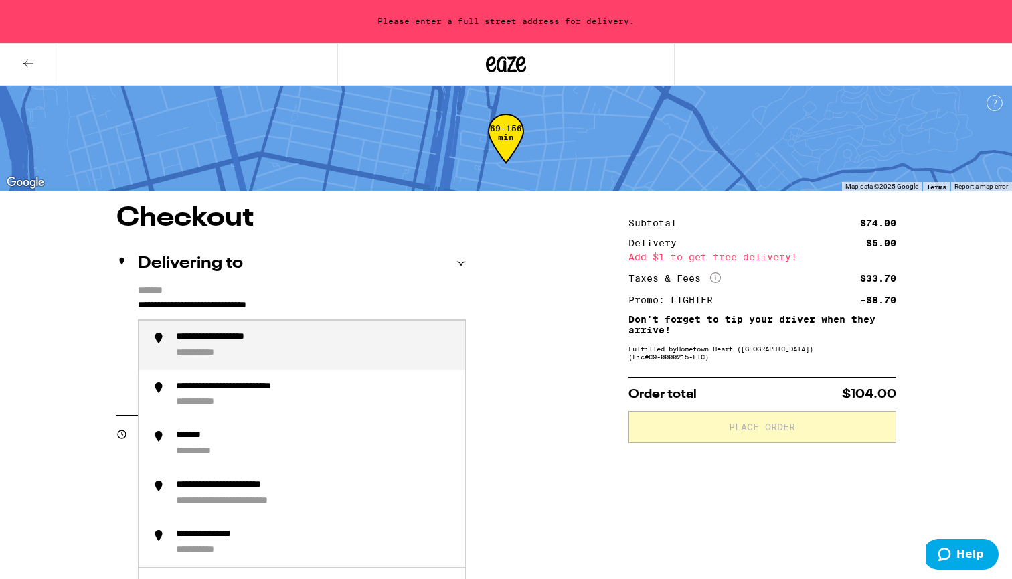
click at [266, 354] on div "**********" at bounding box center [315, 345] width 279 height 28
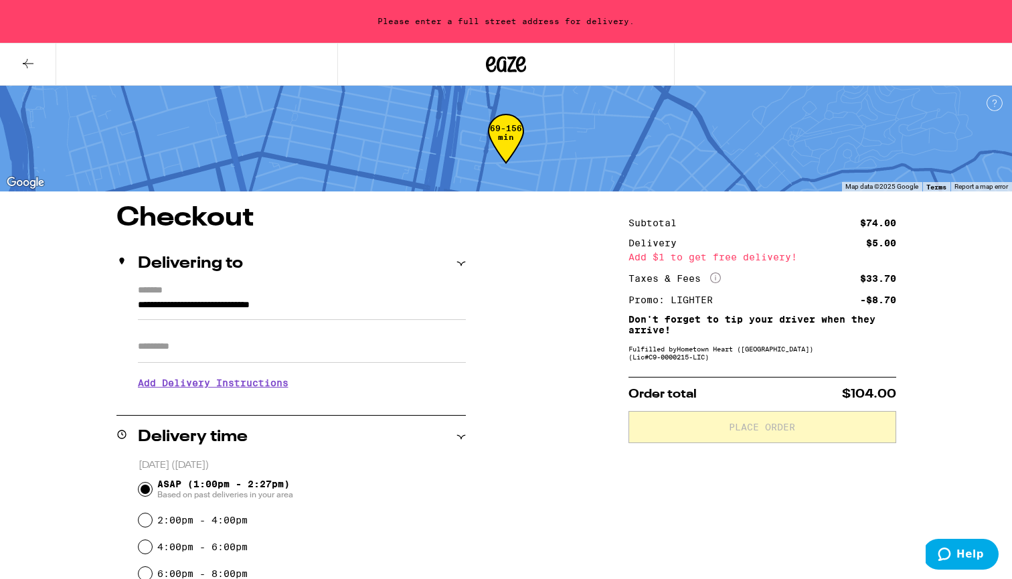
type input "**********"
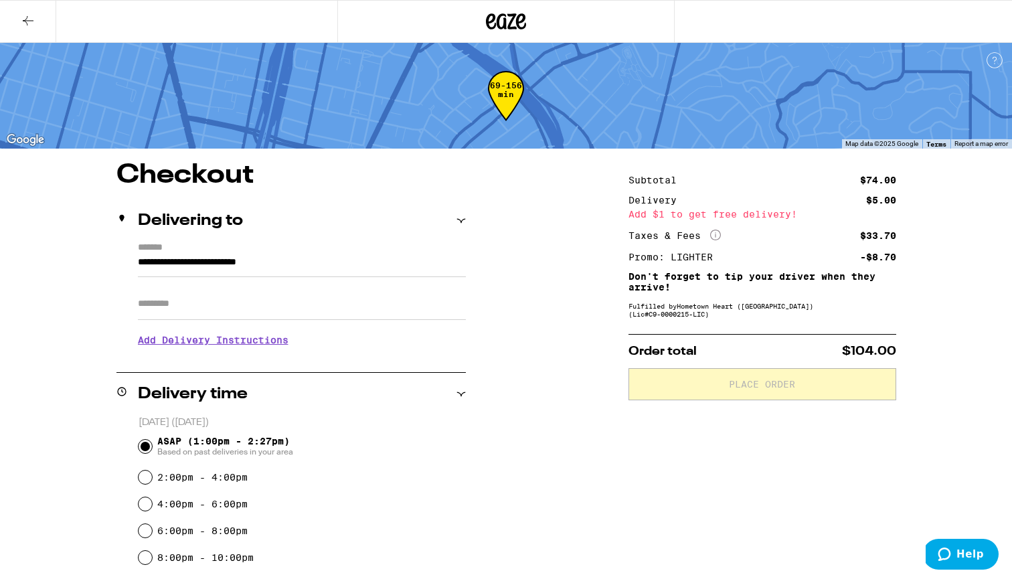
scroll to position [2, 0]
